Goal: Transaction & Acquisition: Subscribe to service/newsletter

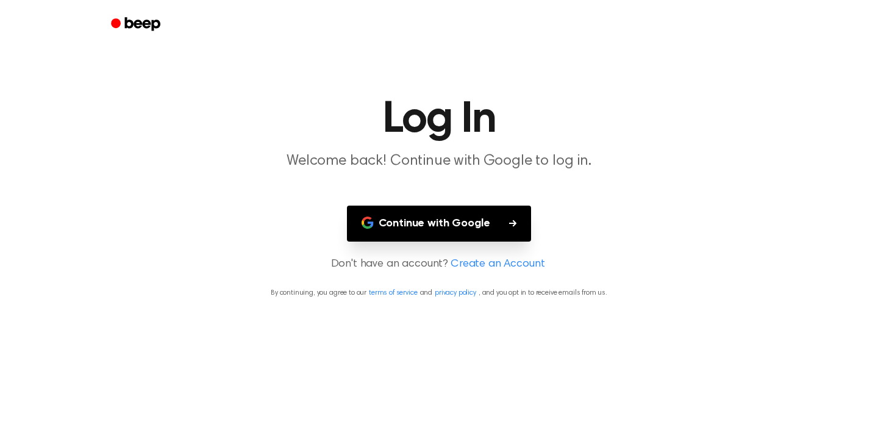
click at [409, 225] on button "Continue with Google" at bounding box center [439, 224] width 185 height 36
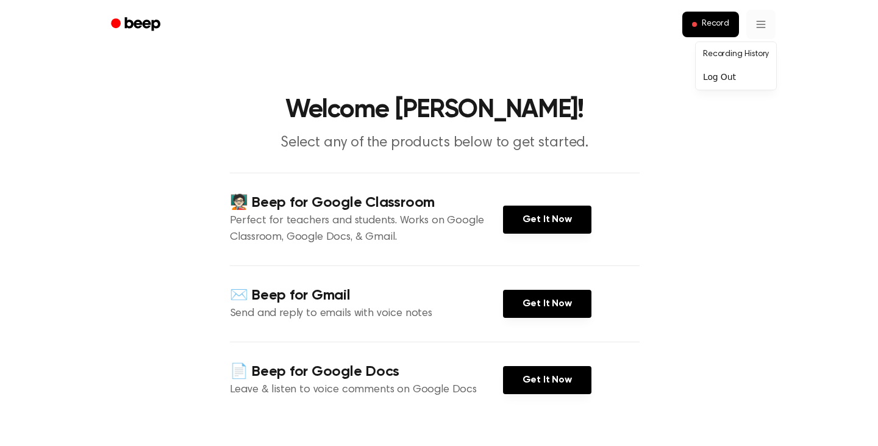
click at [754, 22] on html "Record Welcome [PERSON_NAME]! Select any of the products below to get started. …" at bounding box center [439, 451] width 878 height 903
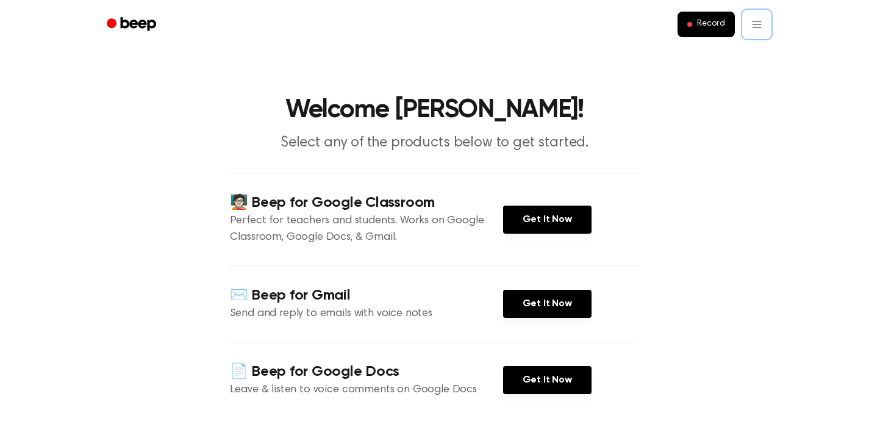
click at [661, 88] on html "Record Welcome [PERSON_NAME]! Select any of the products below to get started. …" at bounding box center [434, 451] width 869 height 903
click at [140, 26] on icon "Beep" at bounding box center [137, 23] width 35 height 13
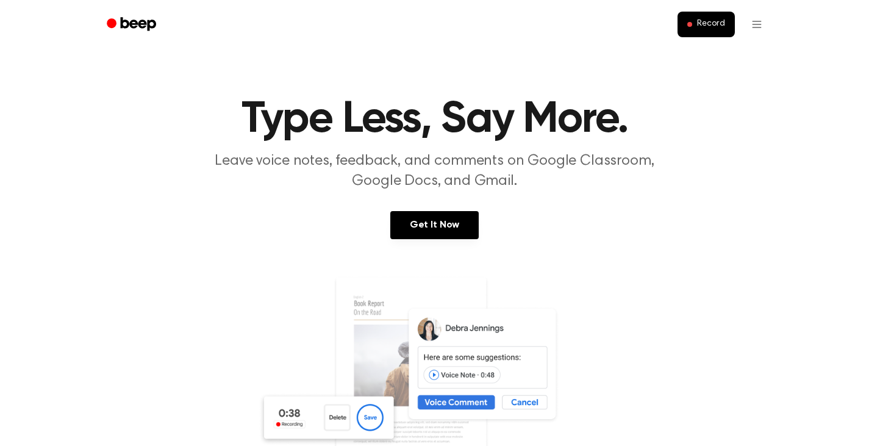
click at [140, 26] on icon "Beep" at bounding box center [137, 23] width 35 height 13
click at [681, 250] on div "Get It Now" at bounding box center [435, 237] width 840 height 52
click at [435, 224] on link "Get It Now" at bounding box center [434, 225] width 88 height 28
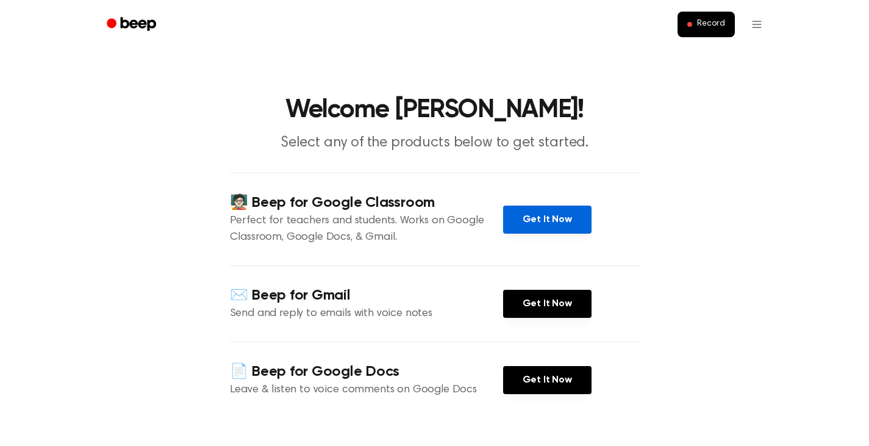
click at [534, 219] on link "Get It Now" at bounding box center [547, 220] width 88 height 28
